Goal: Task Accomplishment & Management: Use online tool/utility

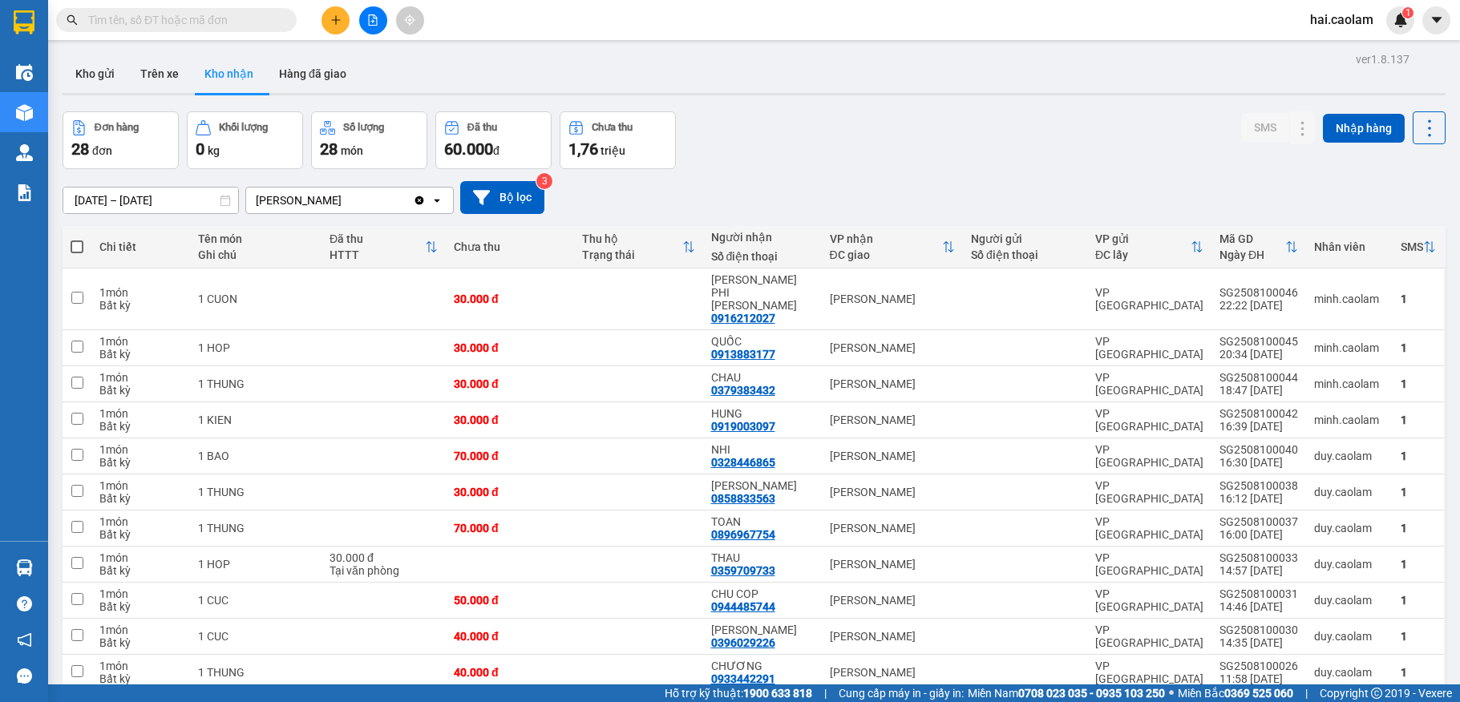
click at [191, 27] on input "text" at bounding box center [182, 20] width 189 height 18
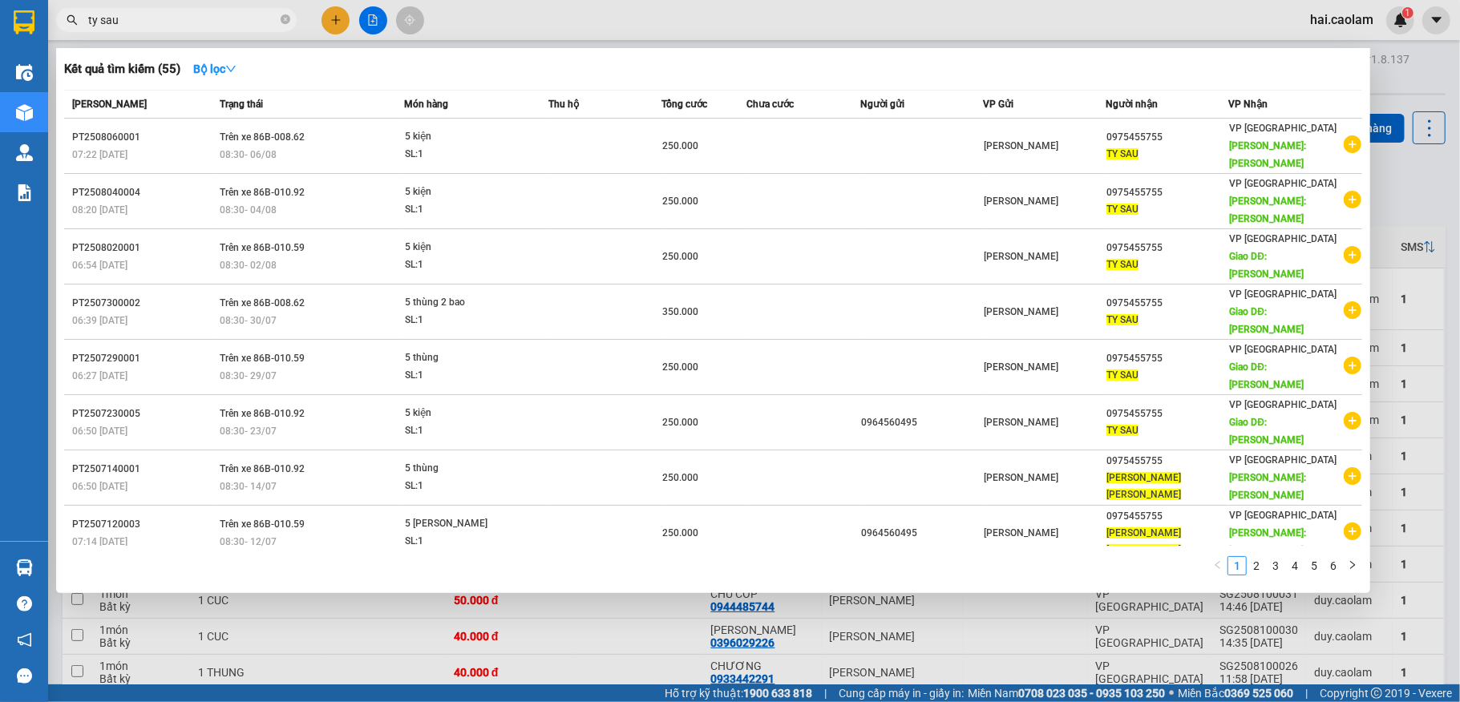
type input "ty sau"
click at [1423, 184] on div at bounding box center [730, 351] width 1460 height 702
click at [154, 24] on input "ty sau" at bounding box center [182, 20] width 189 height 18
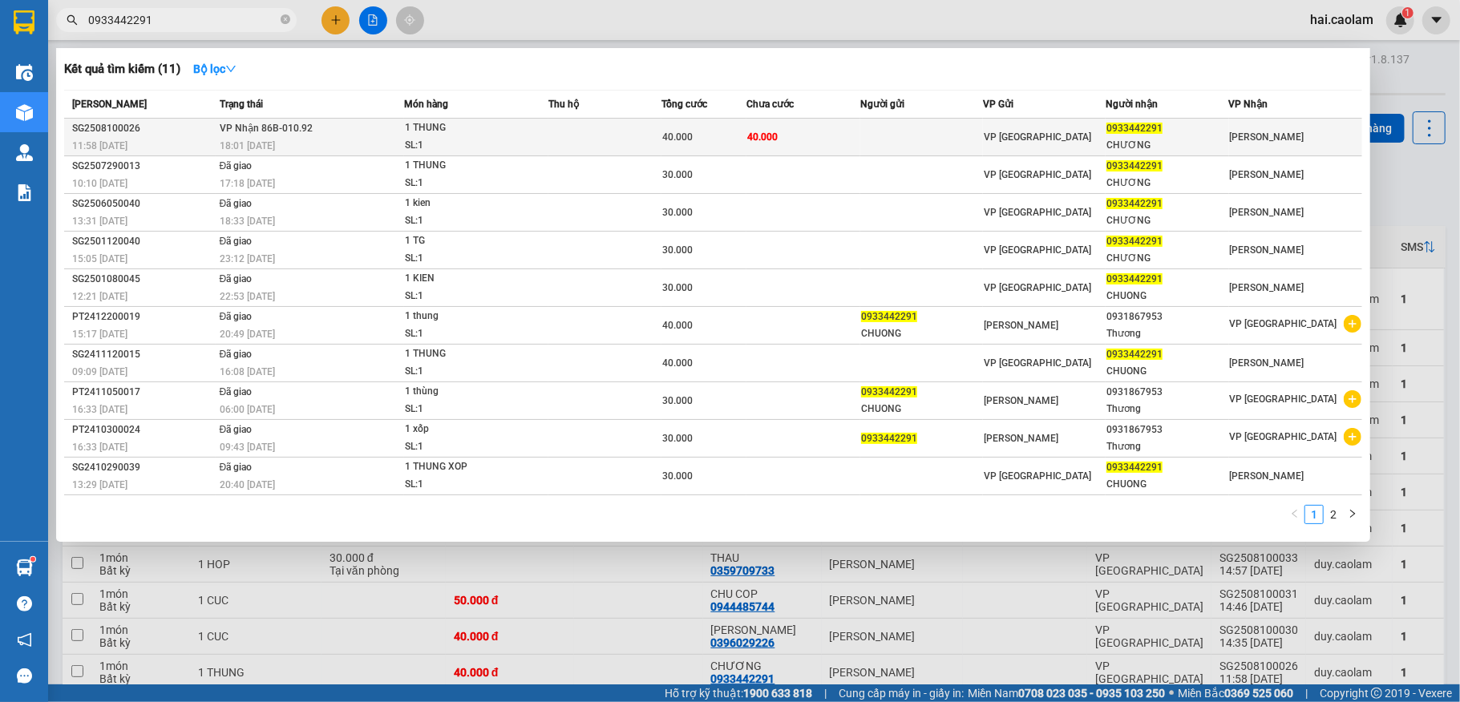
type input "0933442291"
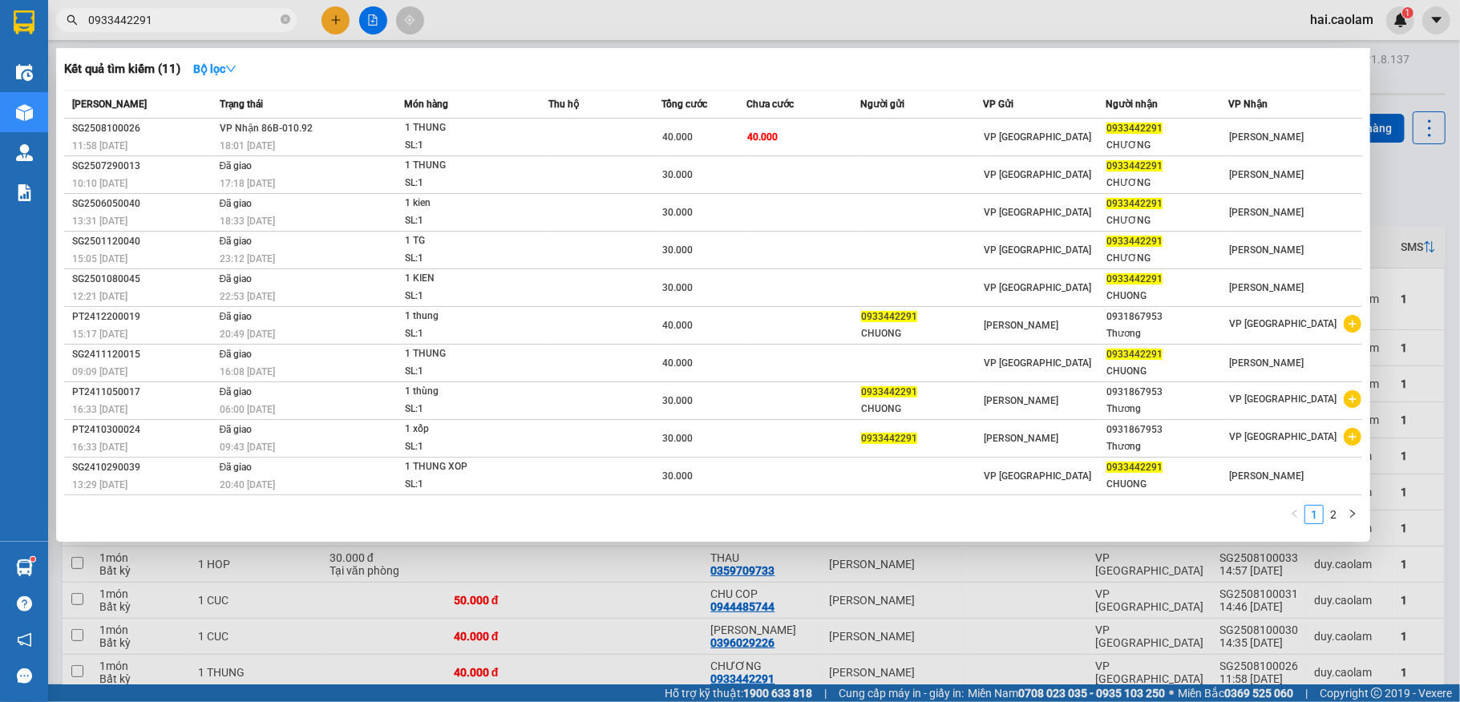
drag, startPoint x: 757, startPoint y: 133, endPoint x: 976, endPoint y: 250, distance: 248.2
click at [757, 132] on span "40.000" at bounding box center [762, 137] width 30 height 11
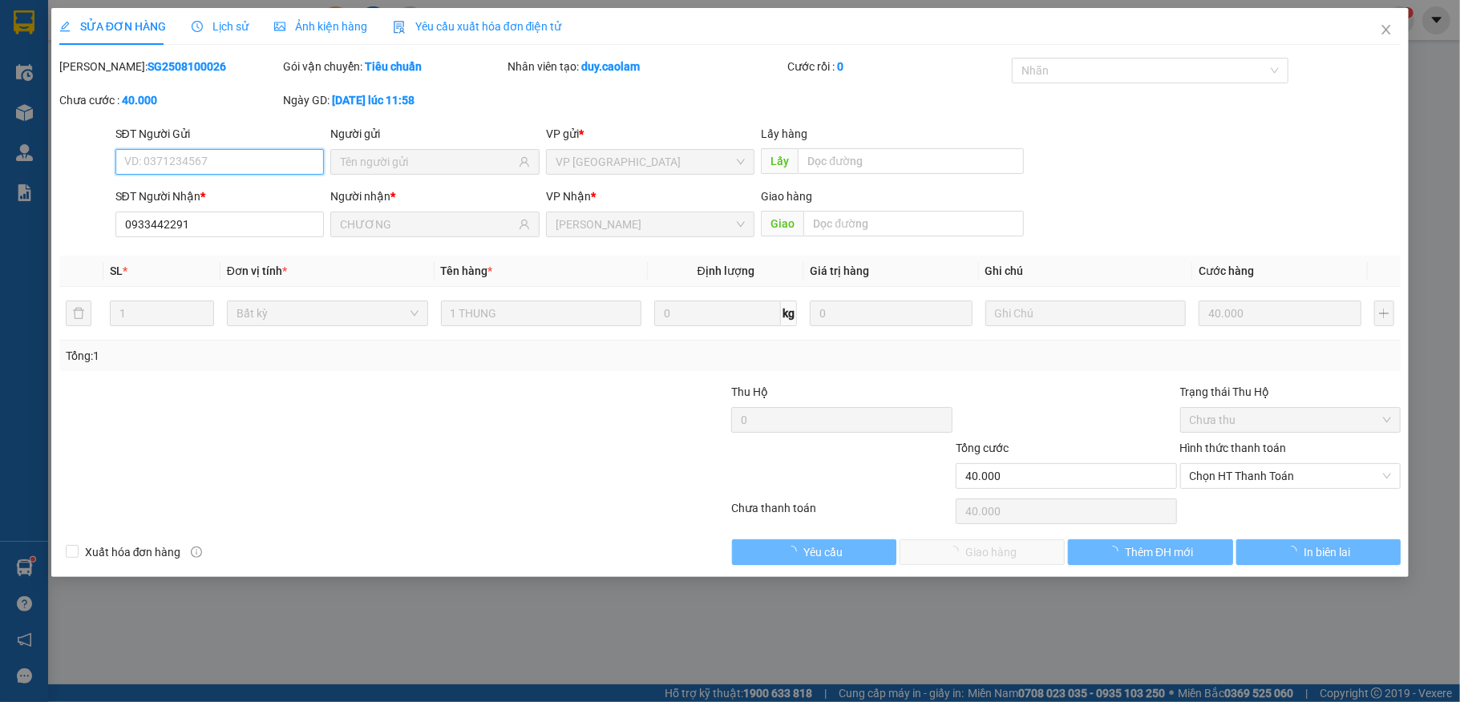
type input "0933442291"
type input "CHƯƠNG"
type input "40.000"
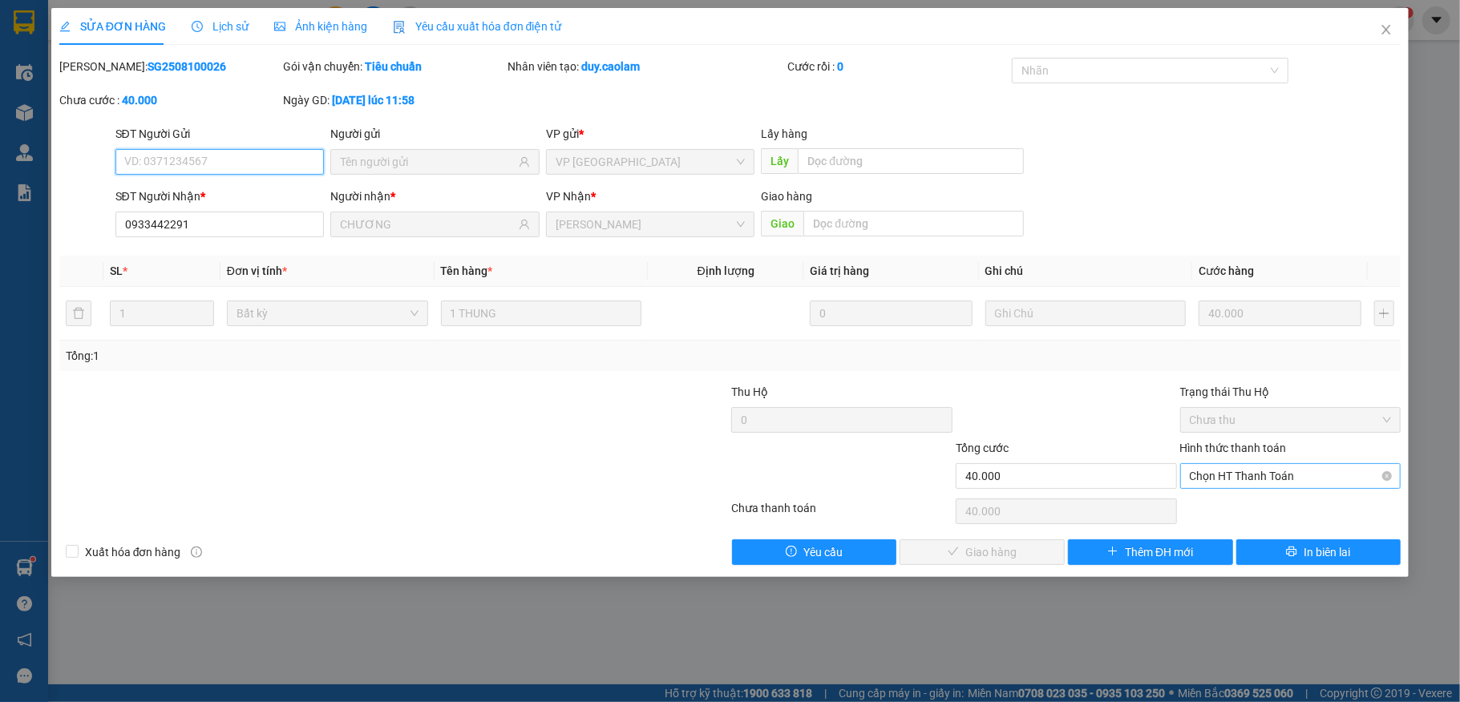
click at [1261, 488] on span "Chọn HT Thanh Toán" at bounding box center [1291, 476] width 202 height 24
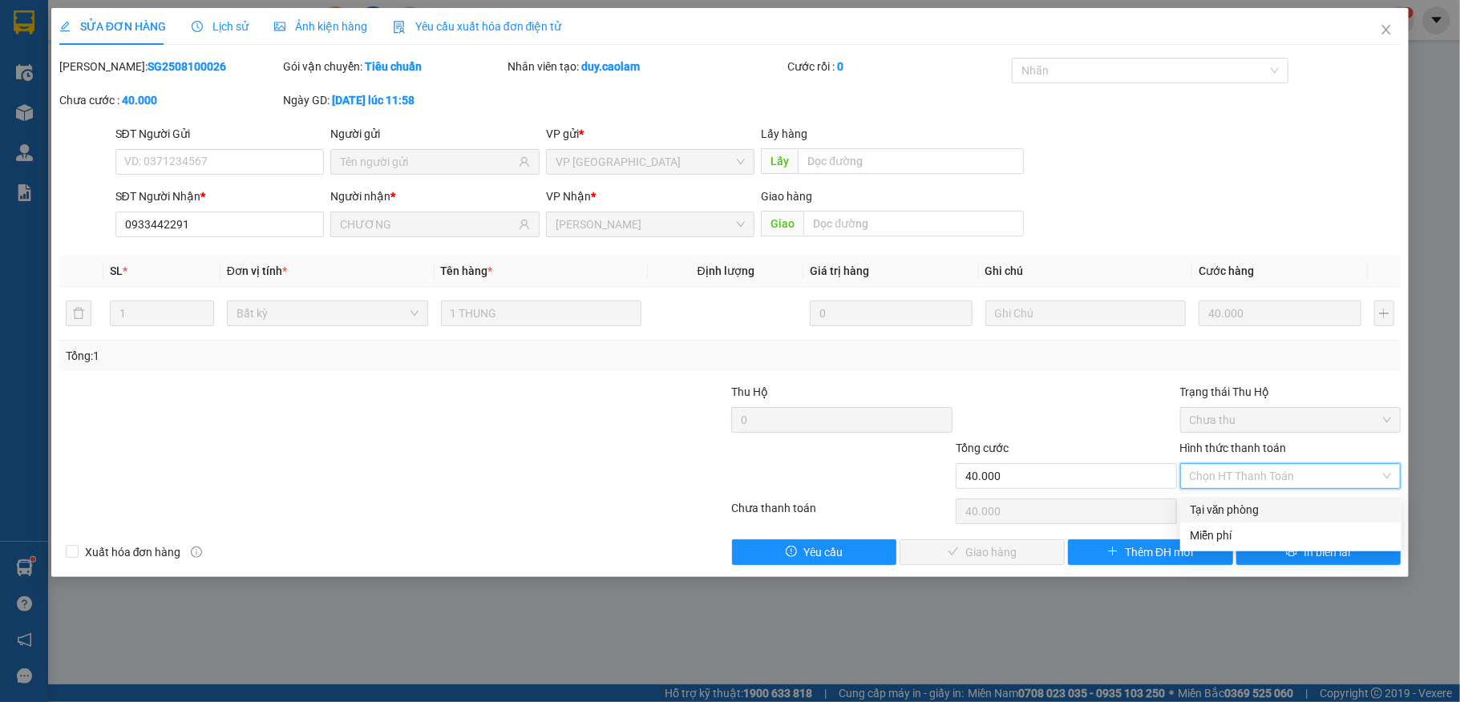
drag, startPoint x: 1243, startPoint y: 510, endPoint x: 1175, endPoint y: 528, distance: 70.4
click at [1240, 510] on div "Tại văn phòng" at bounding box center [1291, 510] width 202 height 18
type input "0"
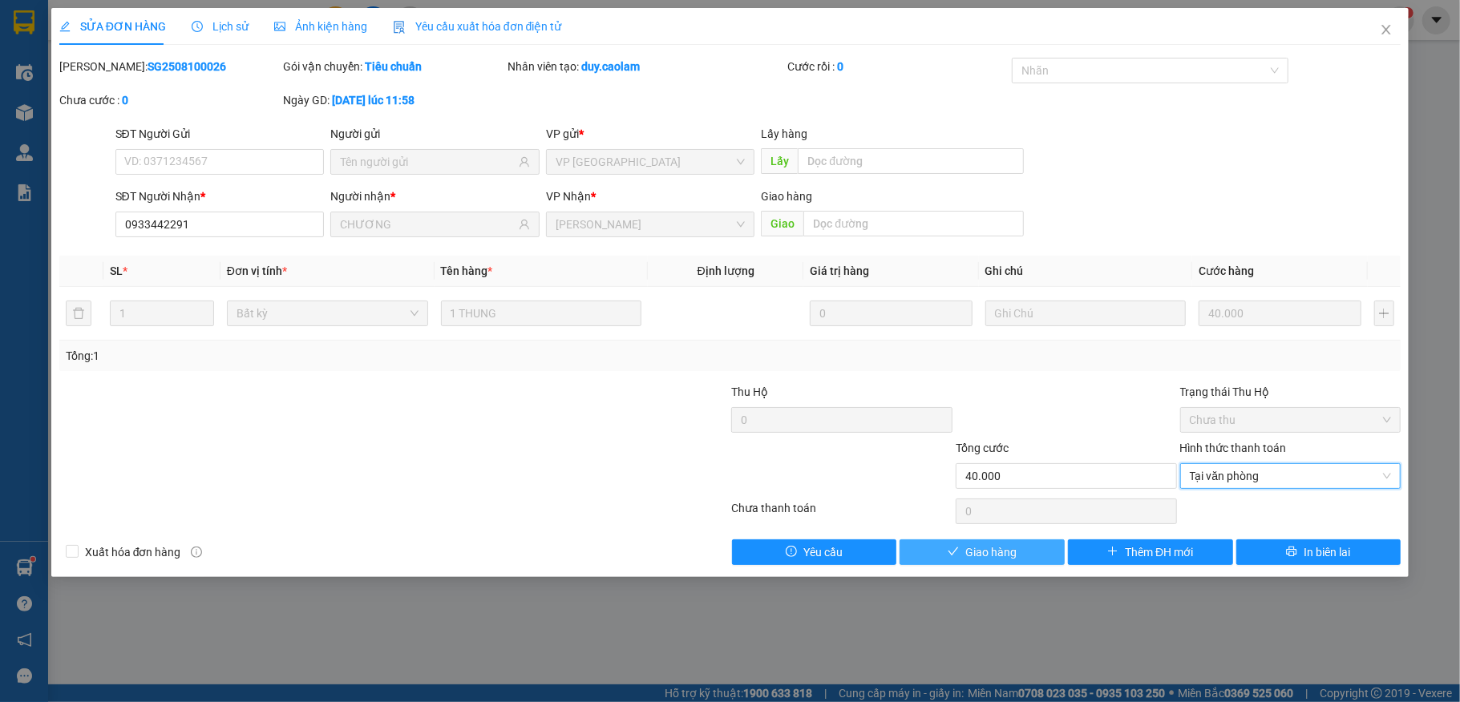
click at [1024, 549] on button "Giao hàng" at bounding box center [982, 553] width 165 height 26
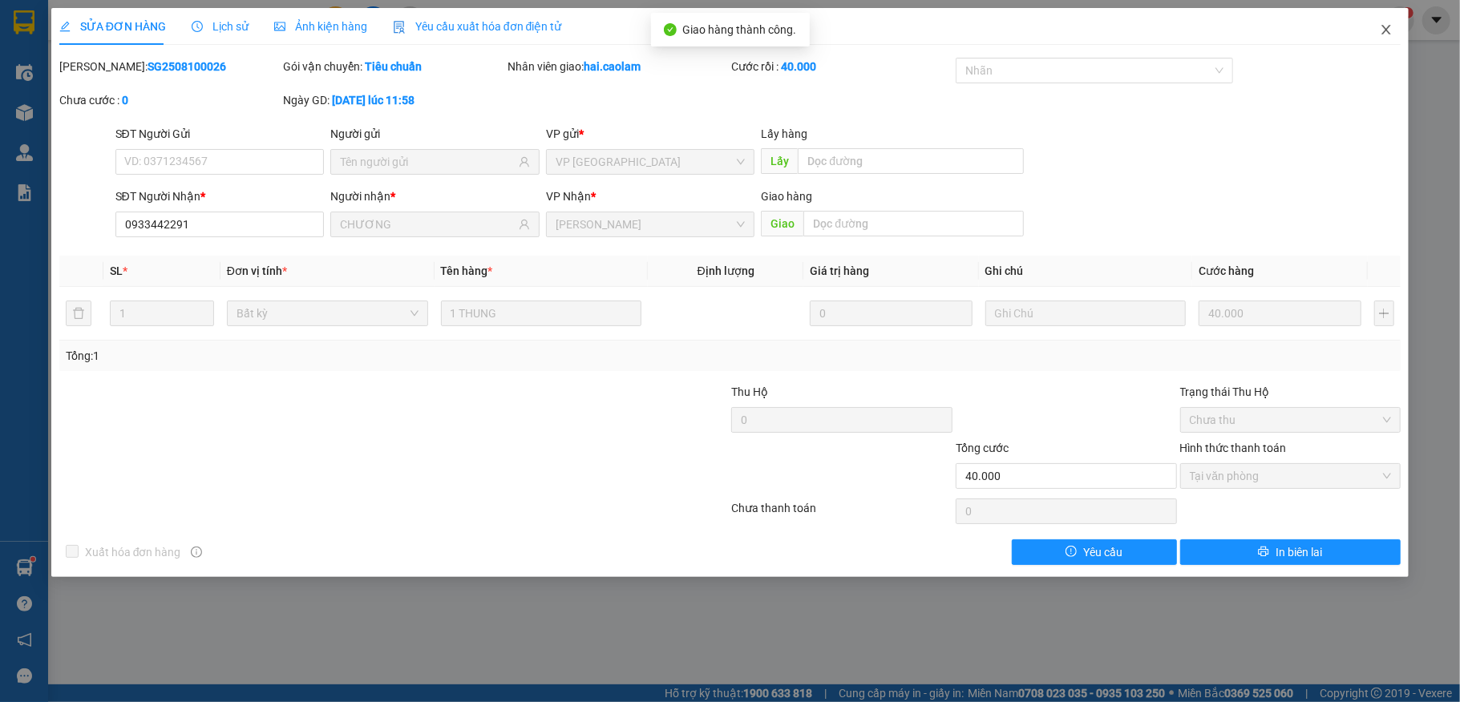
click at [1384, 30] on icon "close" at bounding box center [1386, 29] width 13 height 13
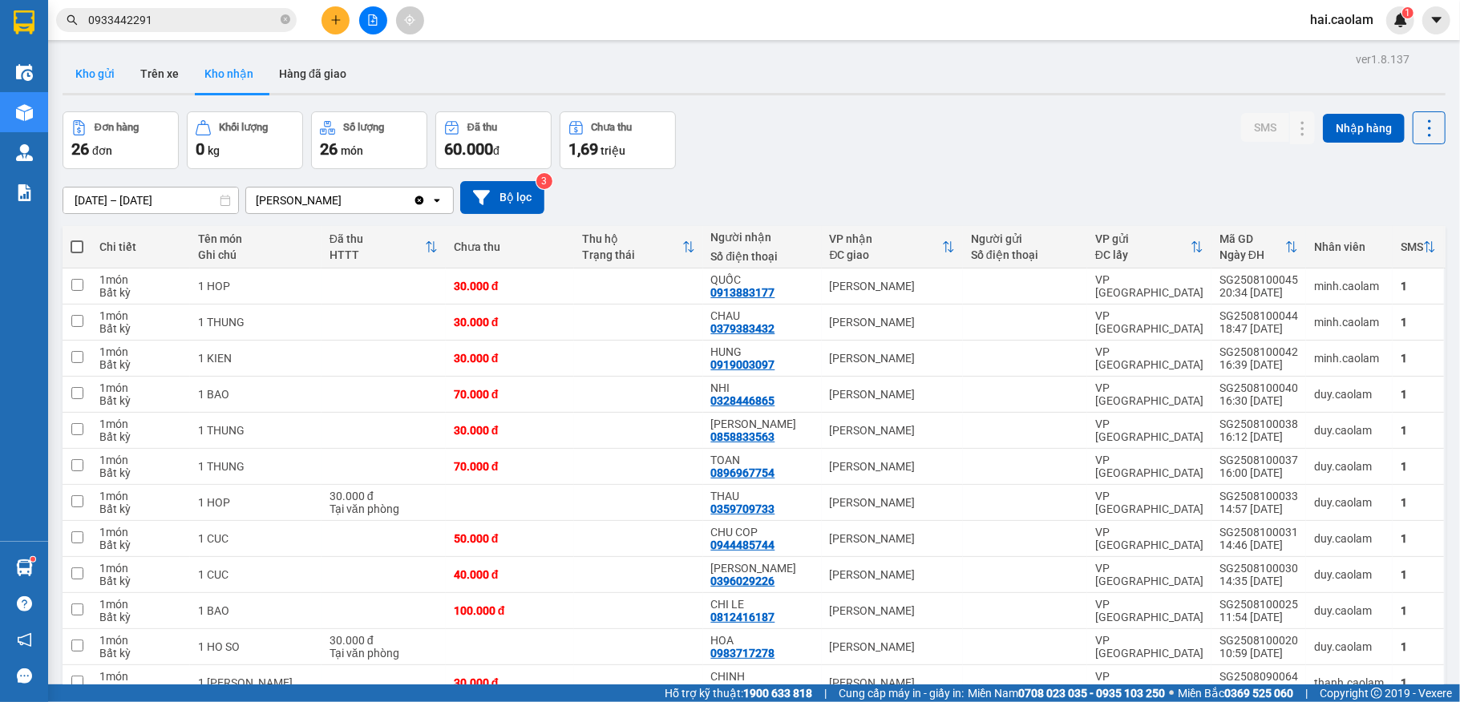
click at [87, 75] on button "Kho gửi" at bounding box center [95, 74] width 65 height 38
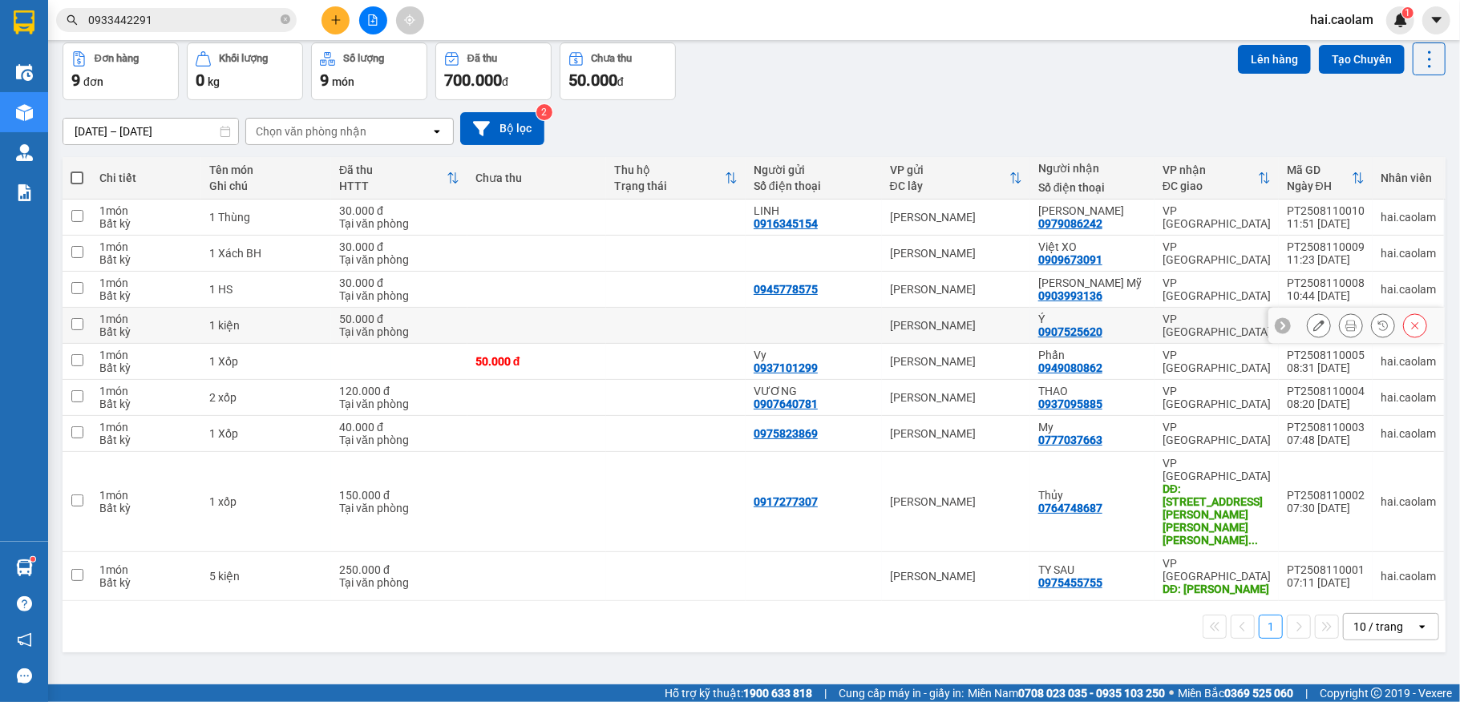
scroll to position [74, 0]
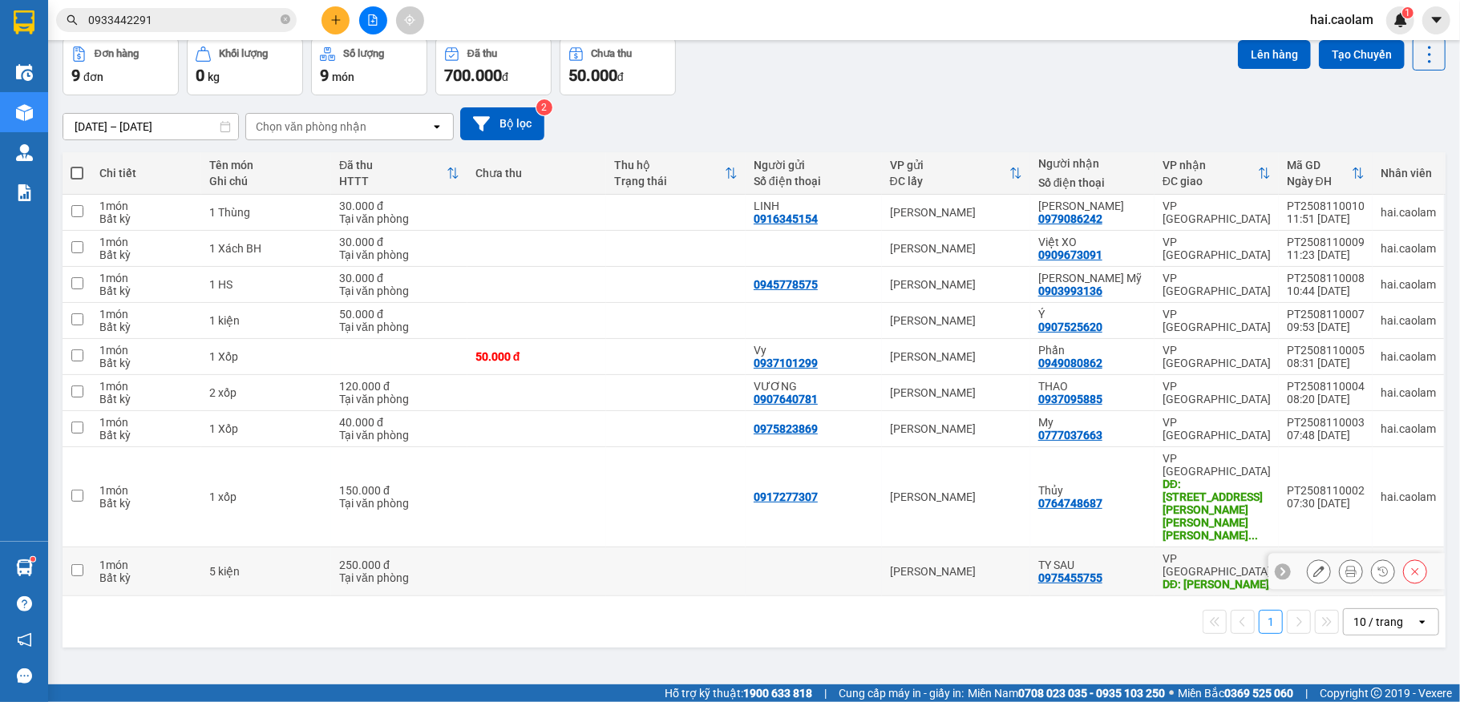
click at [638, 548] on td at bounding box center [676, 572] width 140 height 49
checkbox input "true"
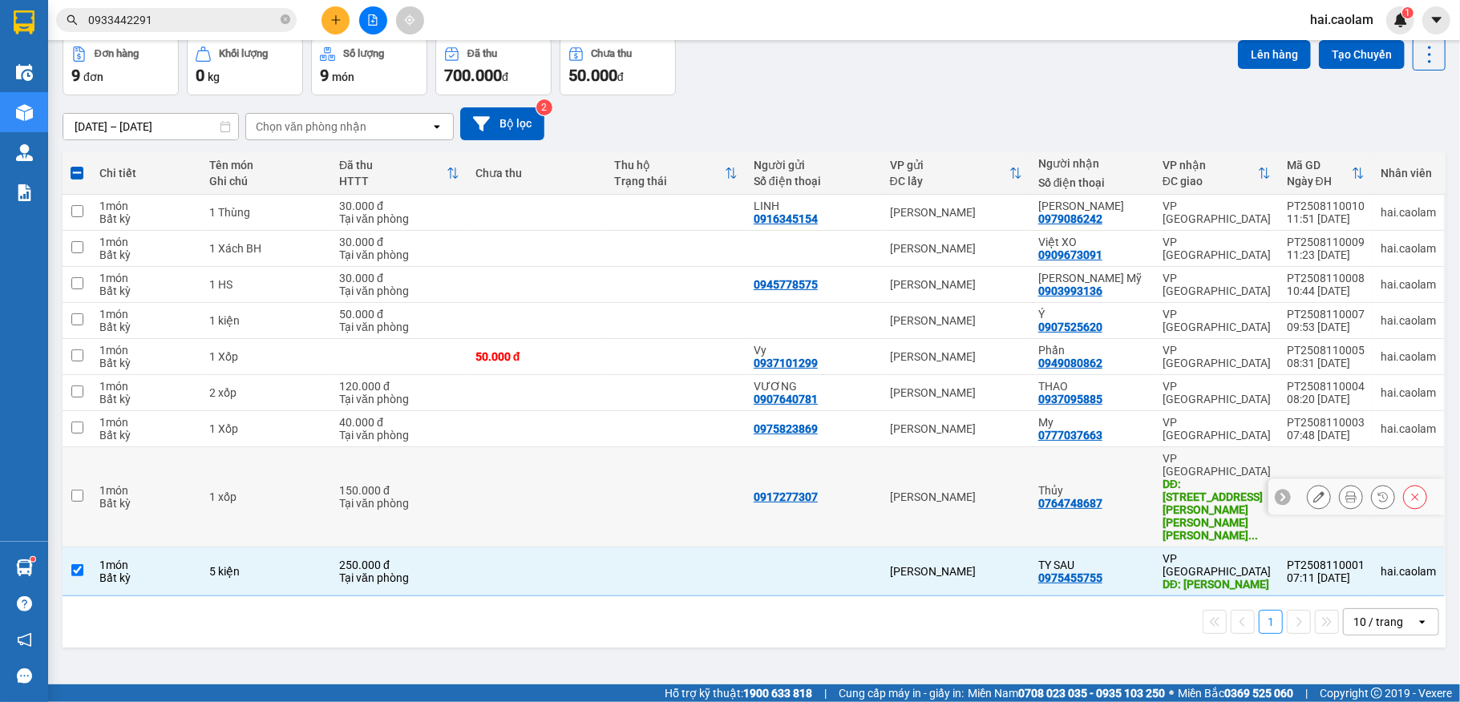
click at [638, 486] on td at bounding box center [676, 497] width 140 height 100
checkbox input "true"
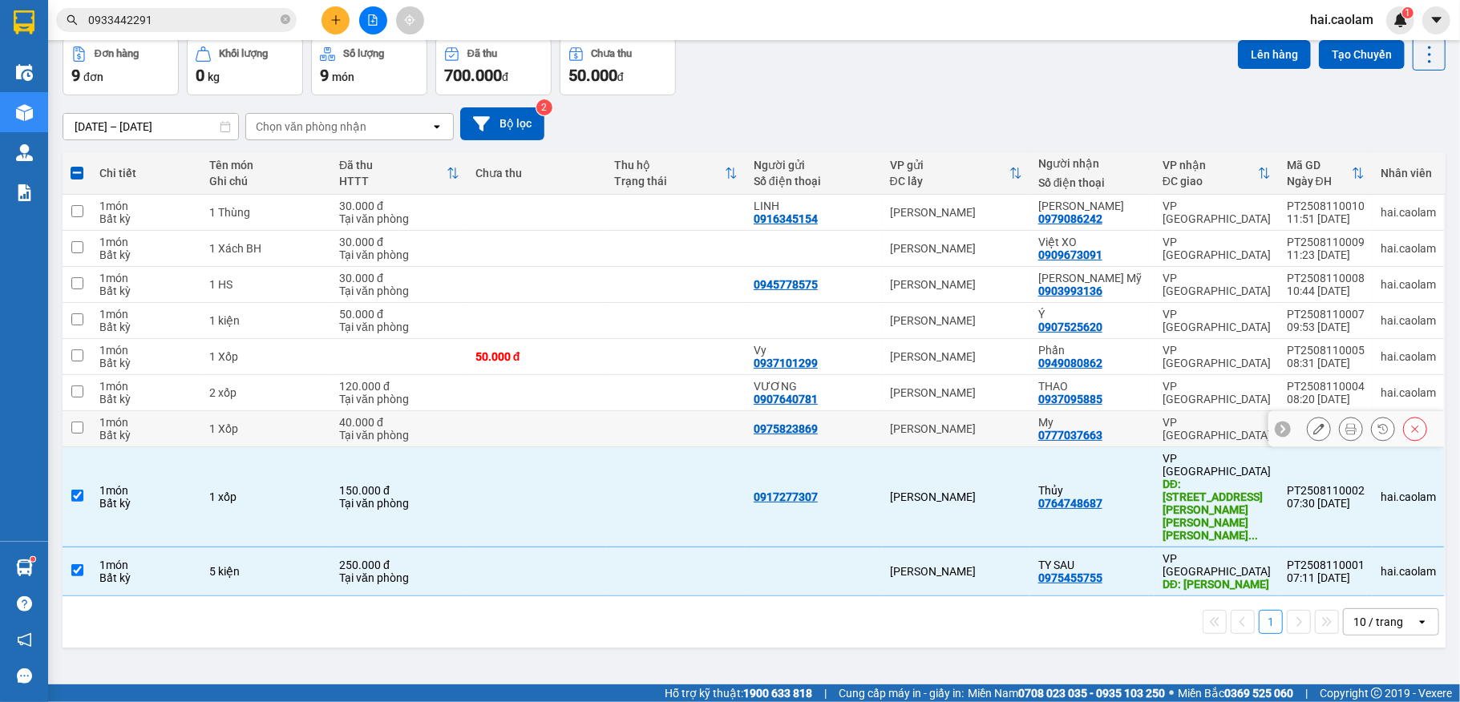
click at [635, 428] on td at bounding box center [676, 429] width 140 height 36
checkbox input "true"
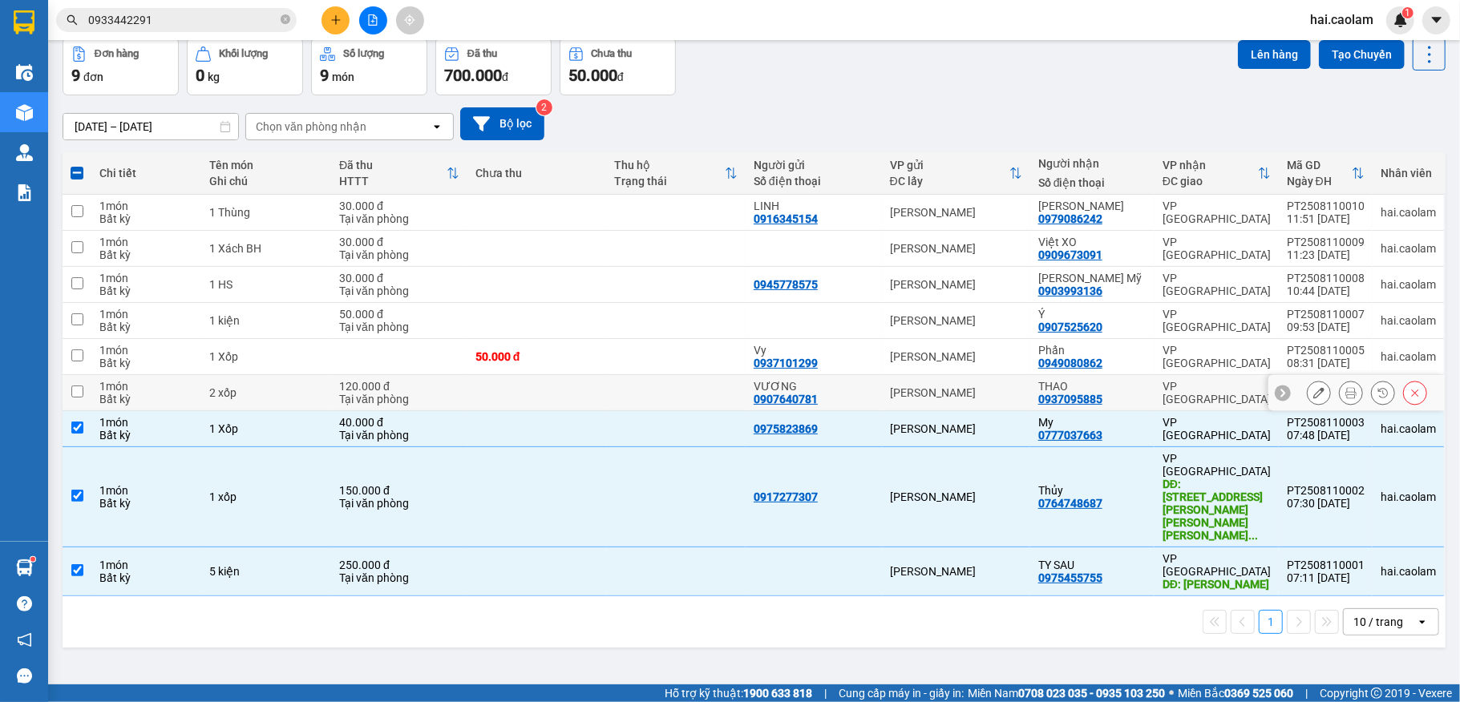
click at [655, 402] on td at bounding box center [676, 393] width 140 height 36
checkbox input "true"
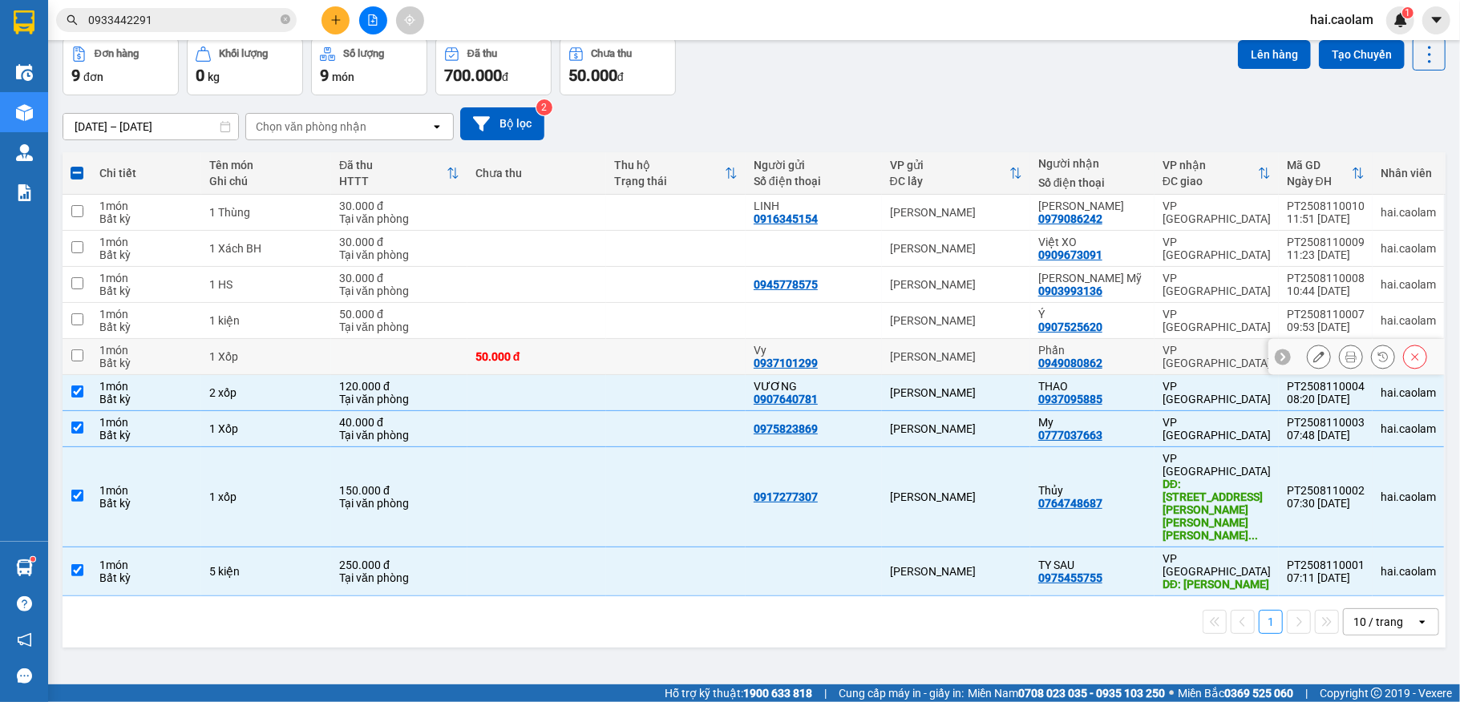
click at [646, 359] on td at bounding box center [676, 357] width 140 height 36
checkbox input "true"
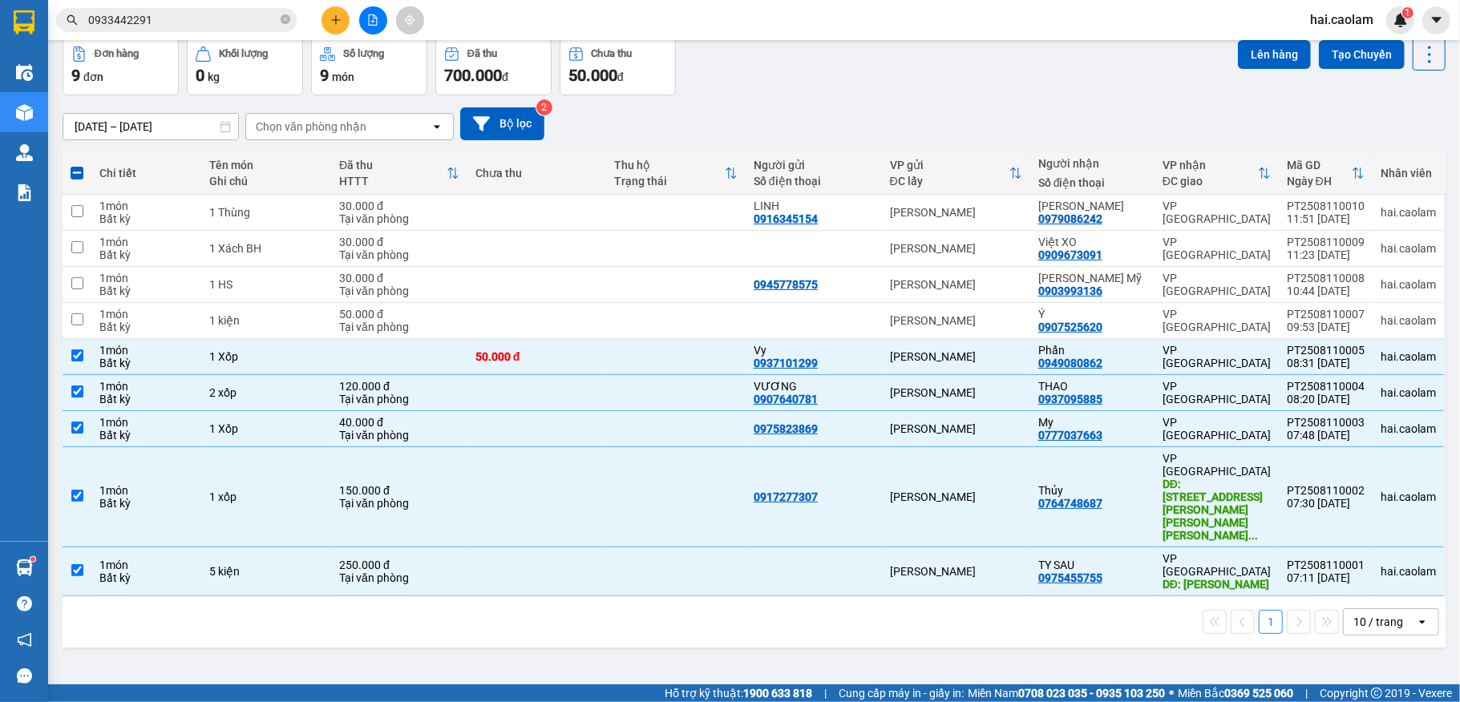
click at [626, 601] on div "ver 1.8.137 Kho gửi Trên xe [PERSON_NAME] Hàng đã [PERSON_NAME] hàng 9 đơn [PER…" at bounding box center [754, 325] width 1396 height 702
